Goal: Task Accomplishment & Management: Complete application form

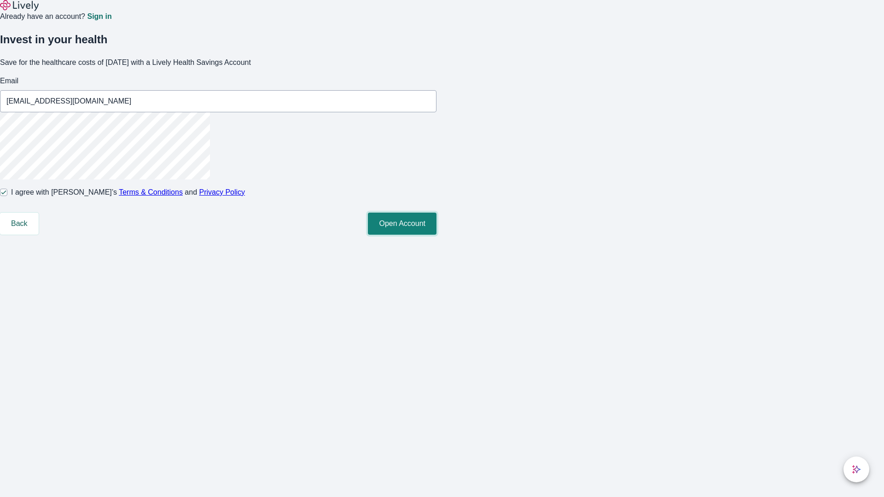
click at [436, 235] on button "Open Account" at bounding box center [402, 224] width 69 height 22
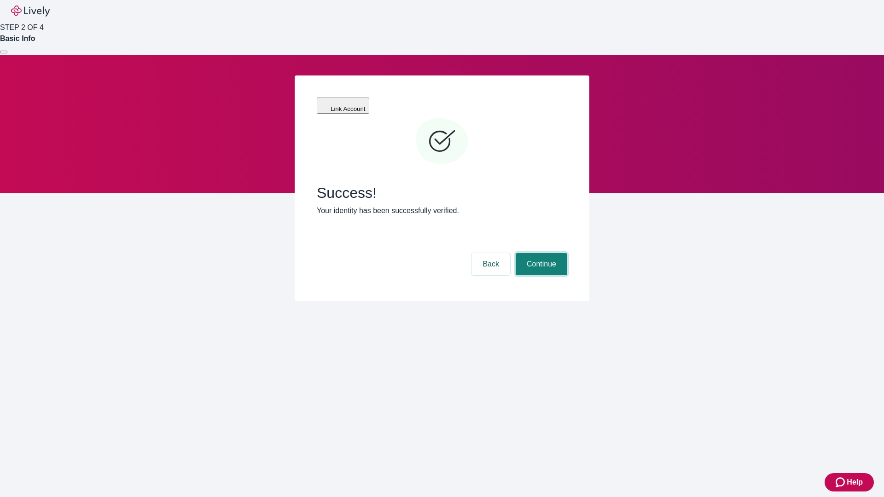
click at [540, 253] on button "Continue" at bounding box center [541, 264] width 52 height 22
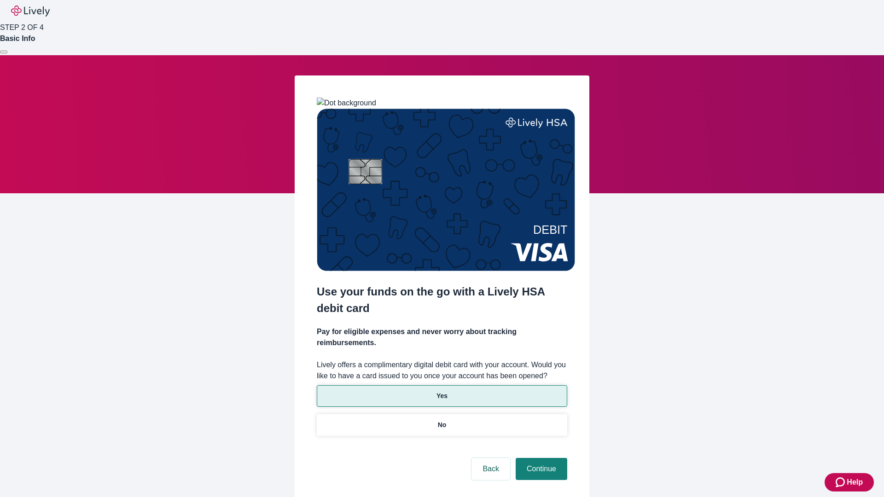
click at [441, 391] on p "Yes" at bounding box center [441, 396] width 11 height 10
click at [540, 458] on button "Continue" at bounding box center [541, 469] width 52 height 22
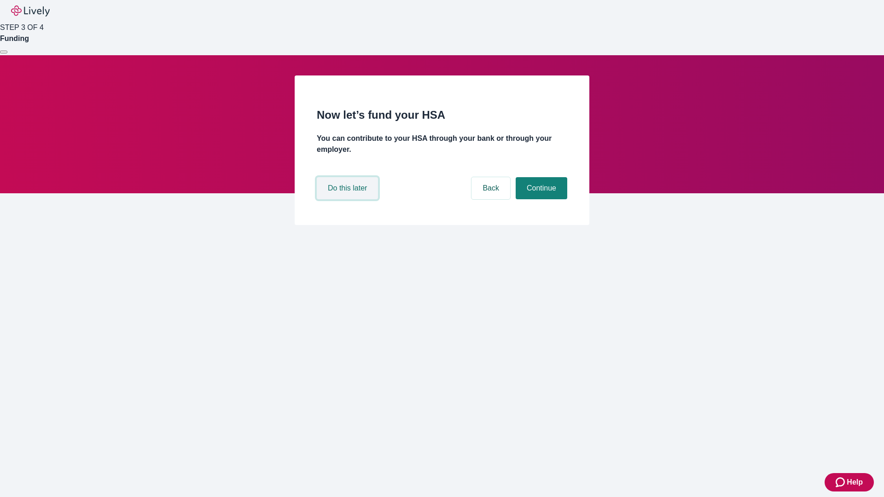
click at [348, 199] on button "Do this later" at bounding box center [347, 188] width 61 height 22
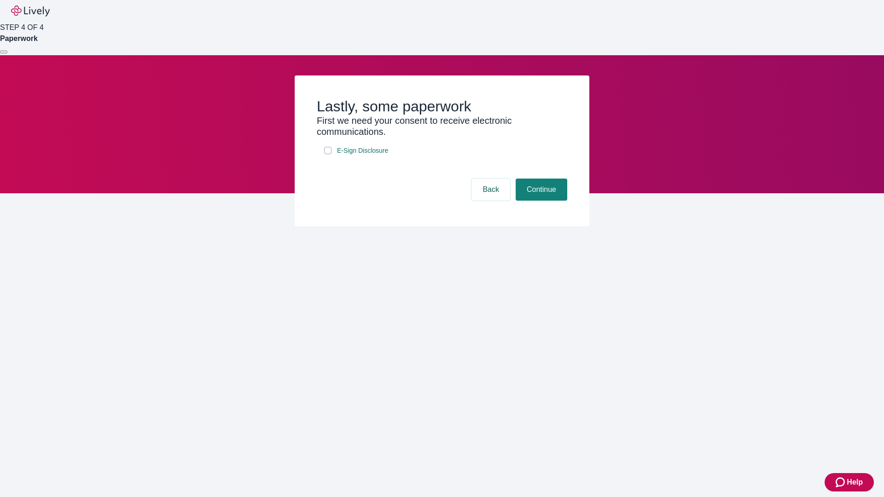
click at [328, 154] on input "E-Sign Disclosure" at bounding box center [327, 150] width 7 height 7
checkbox input "true"
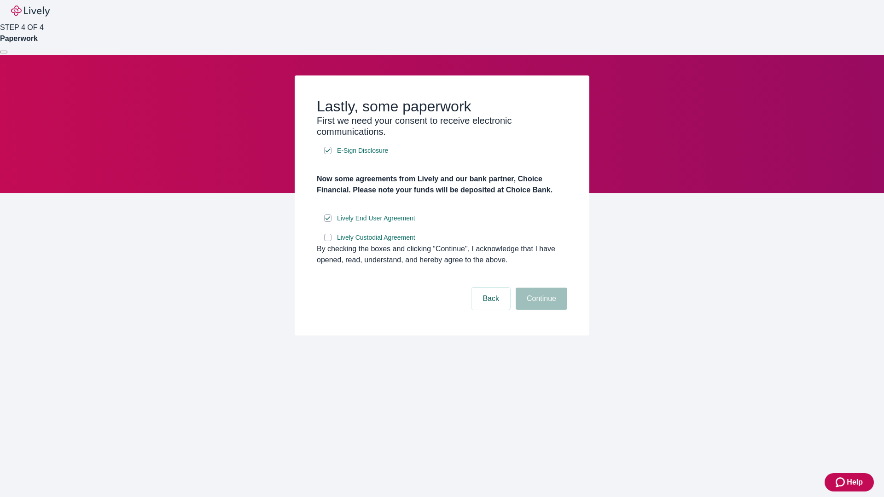
click at [328, 241] on input "Lively Custodial Agreement" at bounding box center [327, 237] width 7 height 7
checkbox input "true"
click at [540, 310] on button "Continue" at bounding box center [541, 299] width 52 height 22
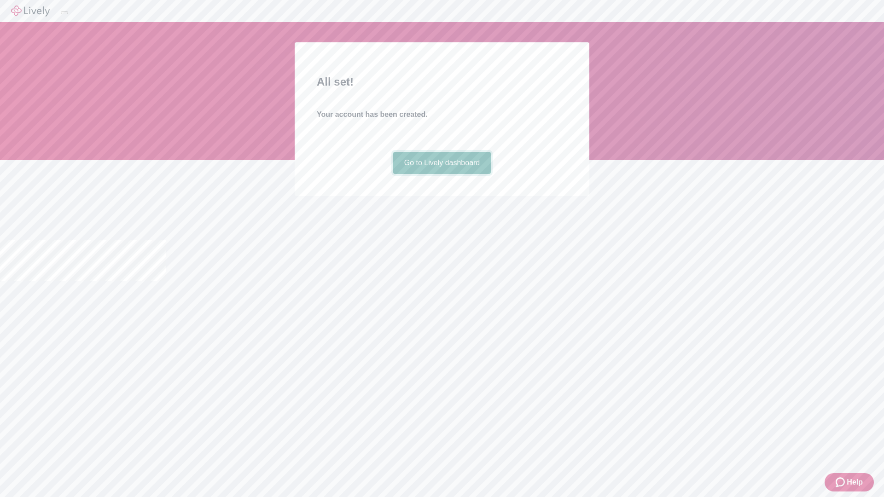
click at [441, 174] on link "Go to Lively dashboard" at bounding box center [442, 163] width 98 height 22
